Goal: Check status: Check status

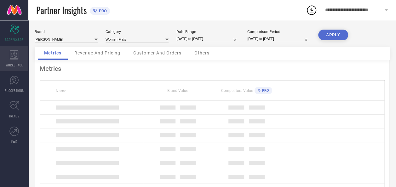
click at [13, 59] on icon at bounding box center [14, 54] width 8 height 9
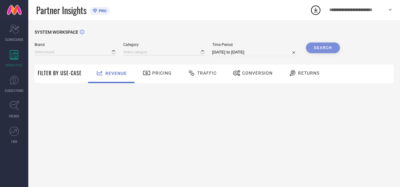
type input "[PERSON_NAME]"
type input "All"
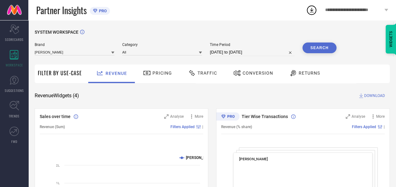
click at [208, 73] on span "Traffic" at bounding box center [207, 73] width 20 height 5
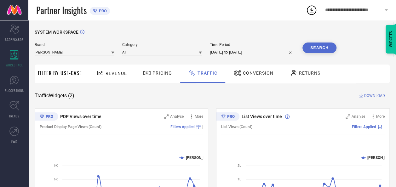
select select "6"
select select "2025"
select select "7"
select select "2025"
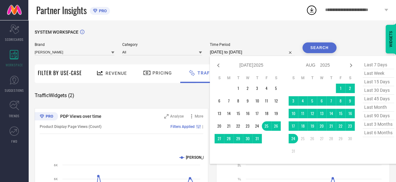
click at [240, 53] on input "[DATE] to [DATE]" at bounding box center [252, 52] width 85 height 8
click at [217, 67] on icon at bounding box center [218, 66] width 8 height 8
select select "5"
select select "2025"
select select "6"
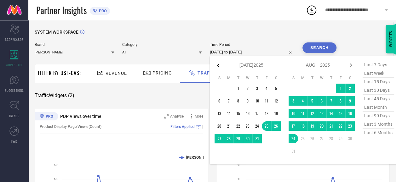
select select "2025"
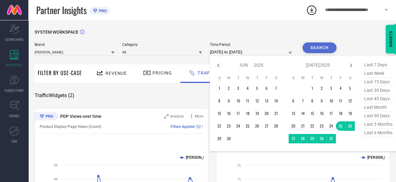
click at [217, 67] on icon at bounding box center [218, 66] width 8 height 8
select select "4"
select select "2025"
select select "5"
select select "2025"
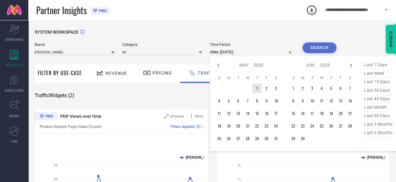
click at [257, 87] on td "1" at bounding box center [256, 88] width 9 height 9
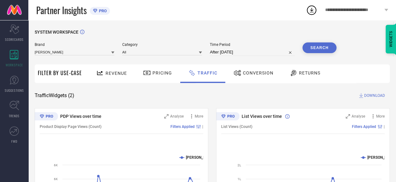
type input "[DATE] to [DATE]"
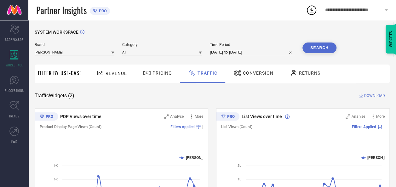
click at [331, 49] on button "Search" at bounding box center [319, 47] width 34 height 11
select select "4"
select select "2025"
select select "5"
select select "2025"
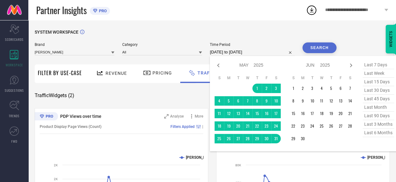
click at [251, 52] on input "[DATE] to [DATE]" at bounding box center [252, 52] width 85 height 8
click at [297, 91] on td "1" at bounding box center [292, 88] width 9 height 9
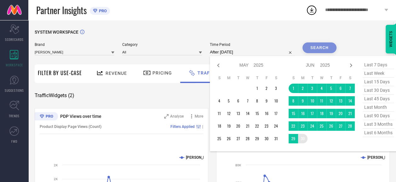
type input "[DATE] to [DATE]"
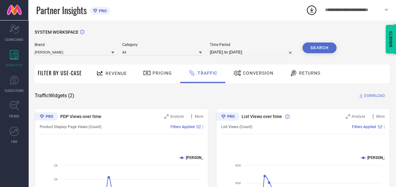
click at [323, 49] on button "Search" at bounding box center [319, 47] width 34 height 11
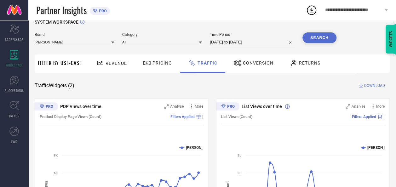
scroll to position [10, 0]
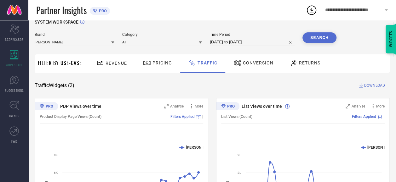
click at [241, 41] on input "[DATE] to [DATE]" at bounding box center [252, 42] width 85 height 8
select select "5"
select select "2025"
select select "6"
select select "2025"
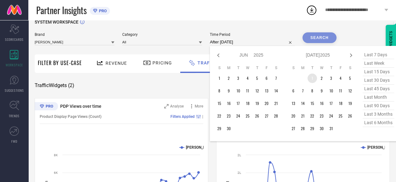
click at [311, 78] on td "1" at bounding box center [311, 78] width 9 height 9
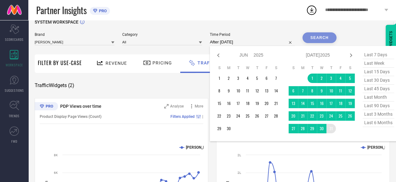
type input "[DATE] to [DATE]"
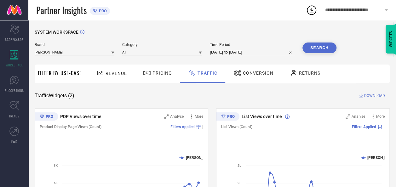
scroll to position [0, 0]
click at [321, 46] on button "Search" at bounding box center [319, 47] width 34 height 11
